Goal: Task Accomplishment & Management: Manage account settings

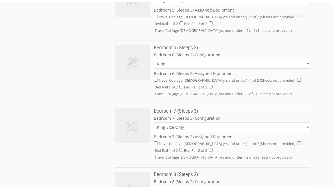
scroll to position [492, 0]
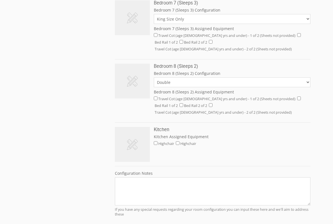
scroll to position [601, 0]
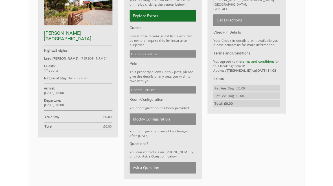
scroll to position [235, 0]
